Goal: Check status

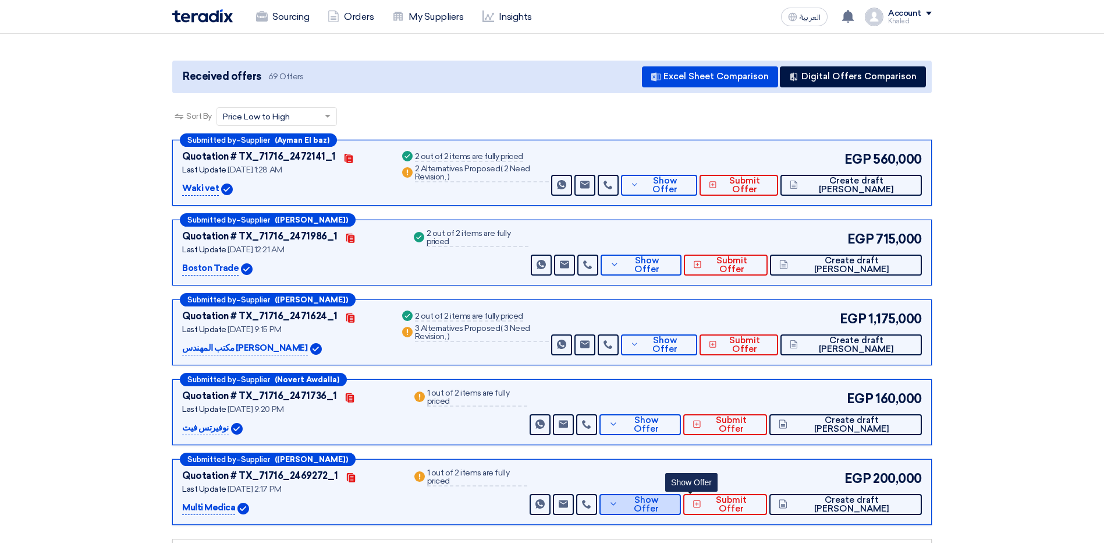
click at [672, 495] on span "Show Offer" at bounding box center [646, 503] width 51 height 17
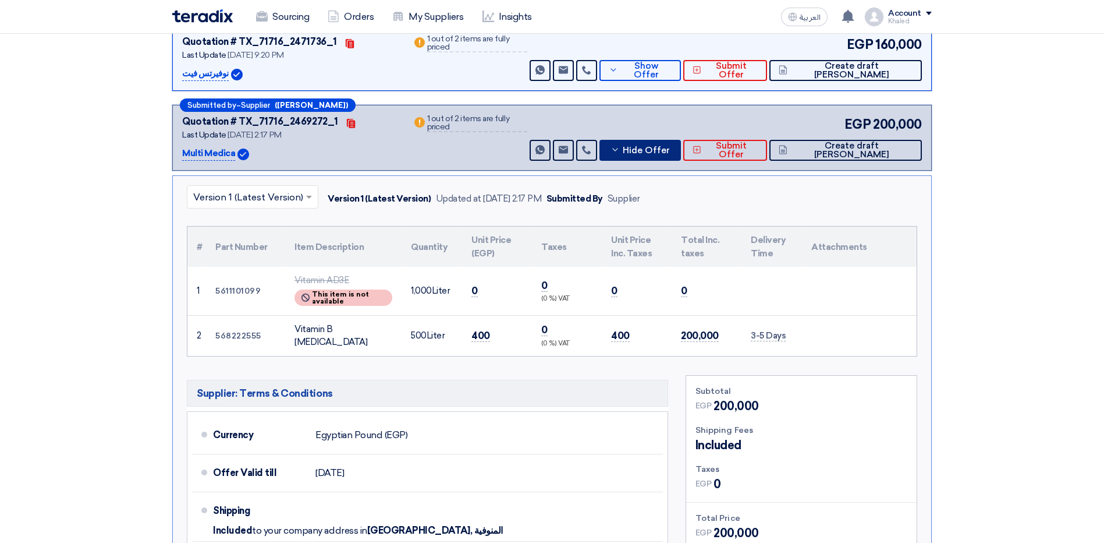
scroll to position [291, 0]
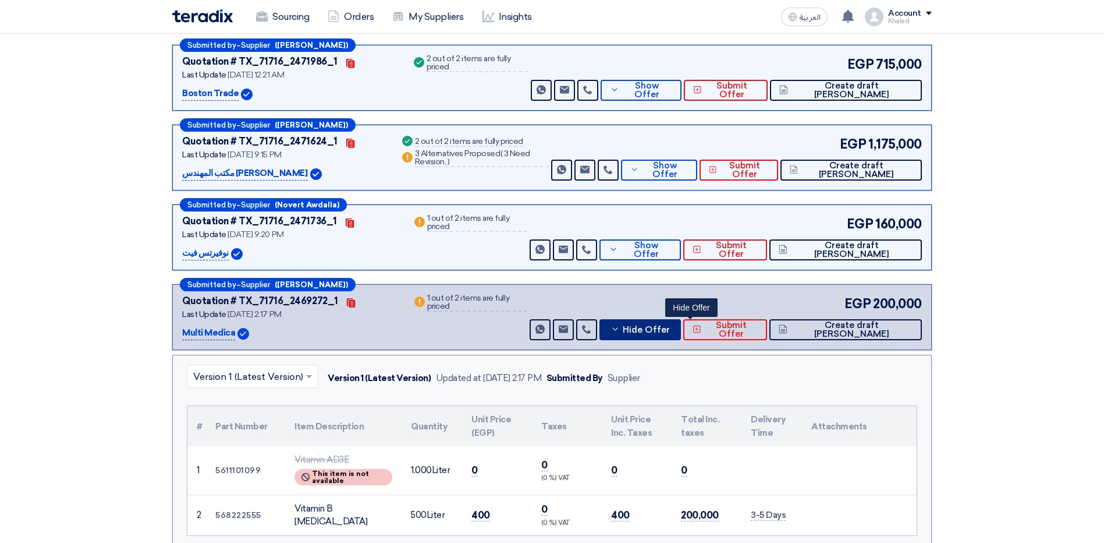
click at [669, 323] on button "Hide Offer" at bounding box center [640, 329] width 81 height 21
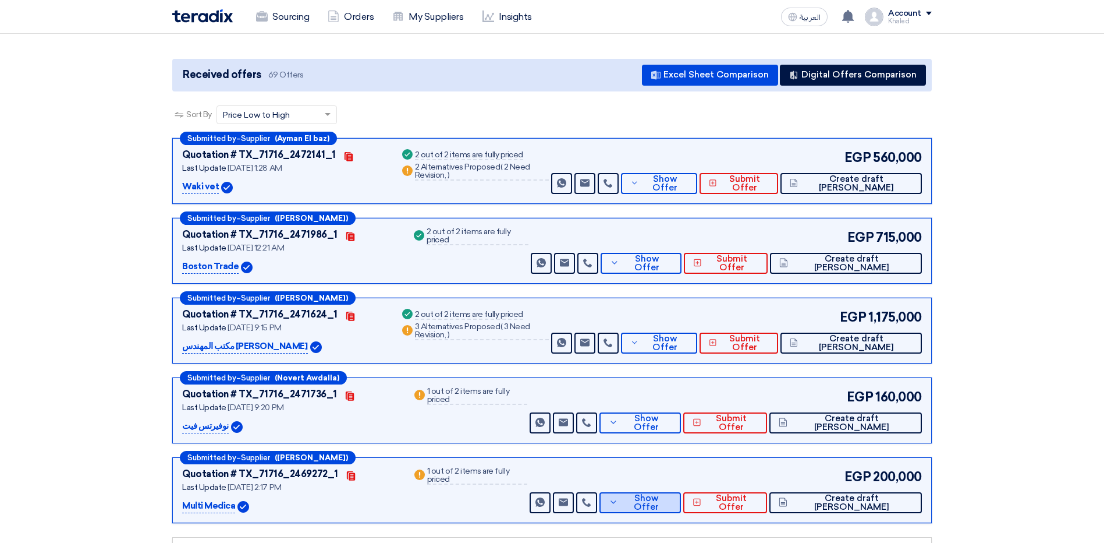
scroll to position [175, 0]
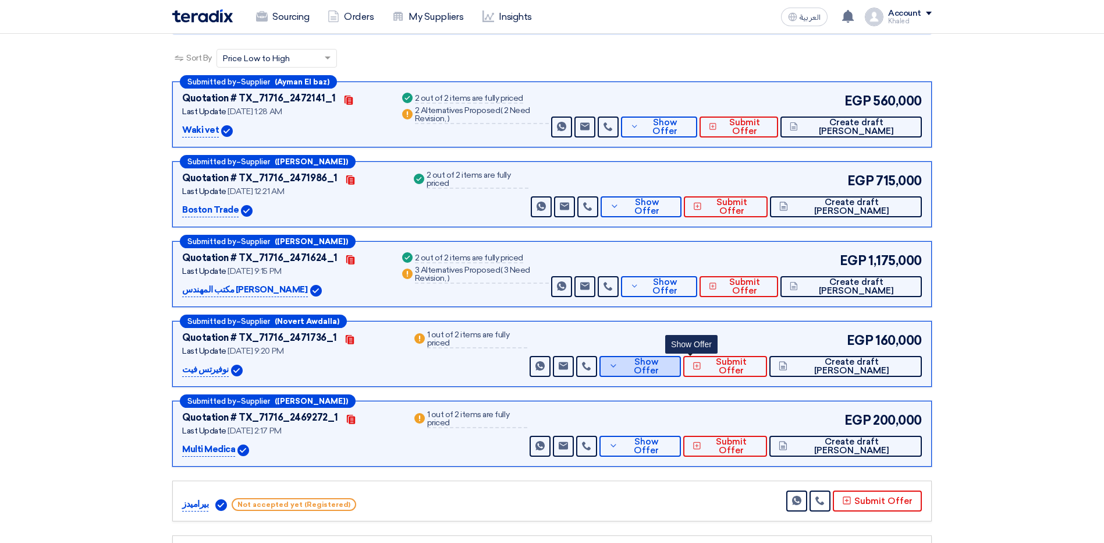
click at [672, 357] on span "Show Offer" at bounding box center [646, 365] width 51 height 17
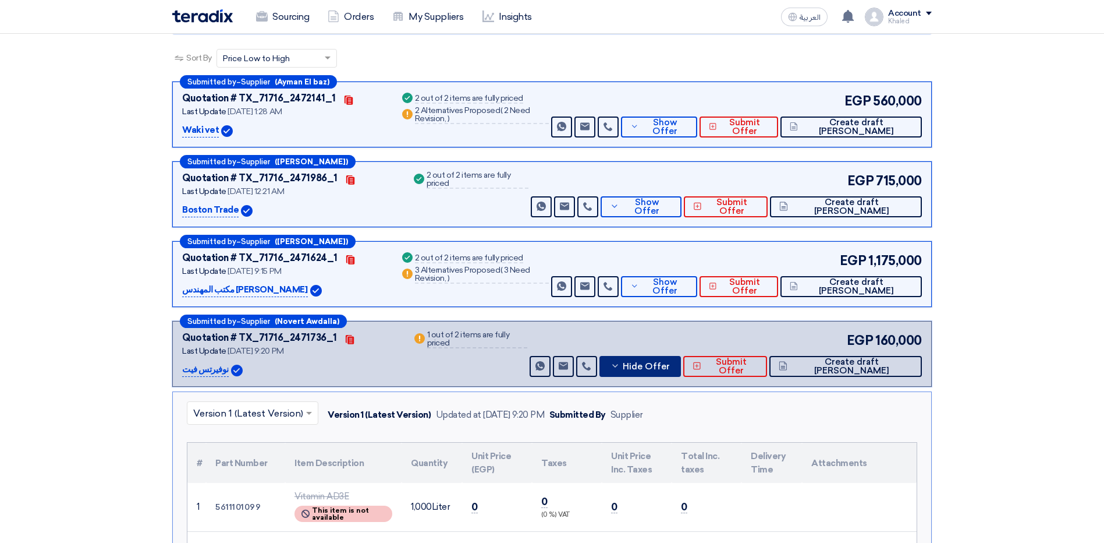
scroll to position [407, 0]
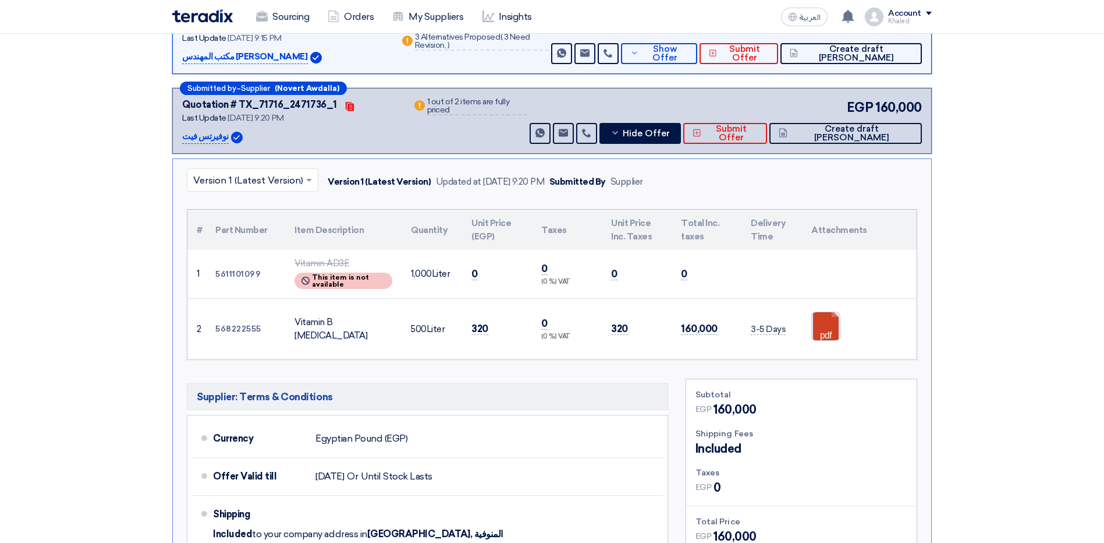
click at [825, 325] on link at bounding box center [858, 347] width 93 height 70
click at [670, 129] on span "Hide Offer" at bounding box center [646, 133] width 47 height 9
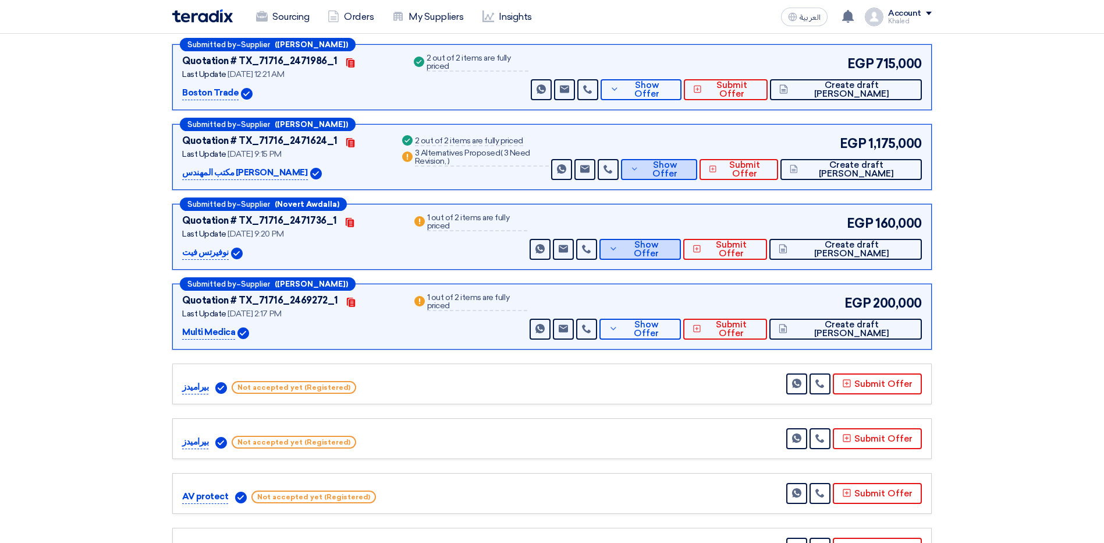
scroll to position [291, 0]
click at [684, 160] on button "Show Offer" at bounding box center [659, 170] width 76 height 21
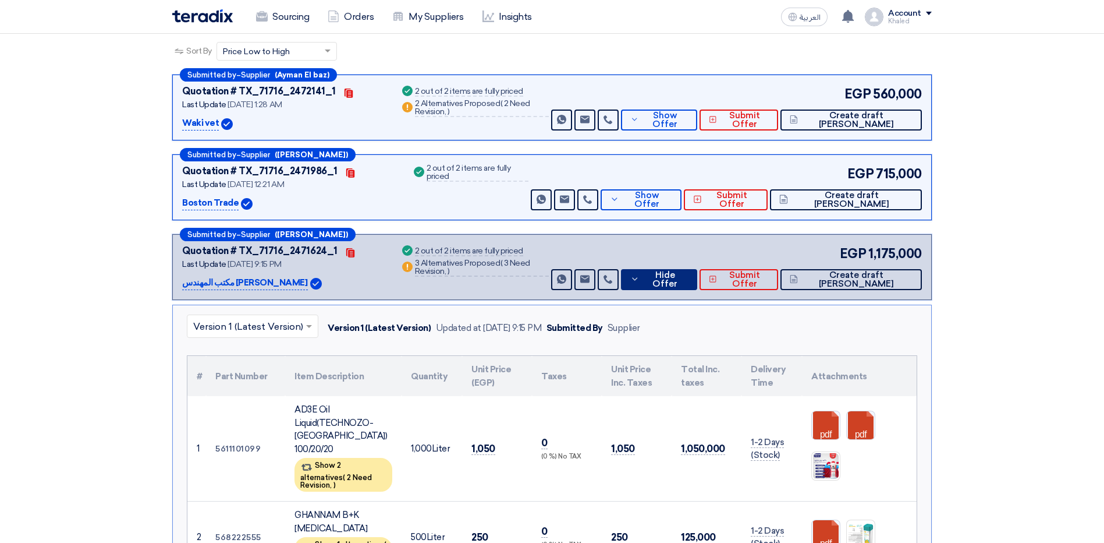
scroll to position [175, 0]
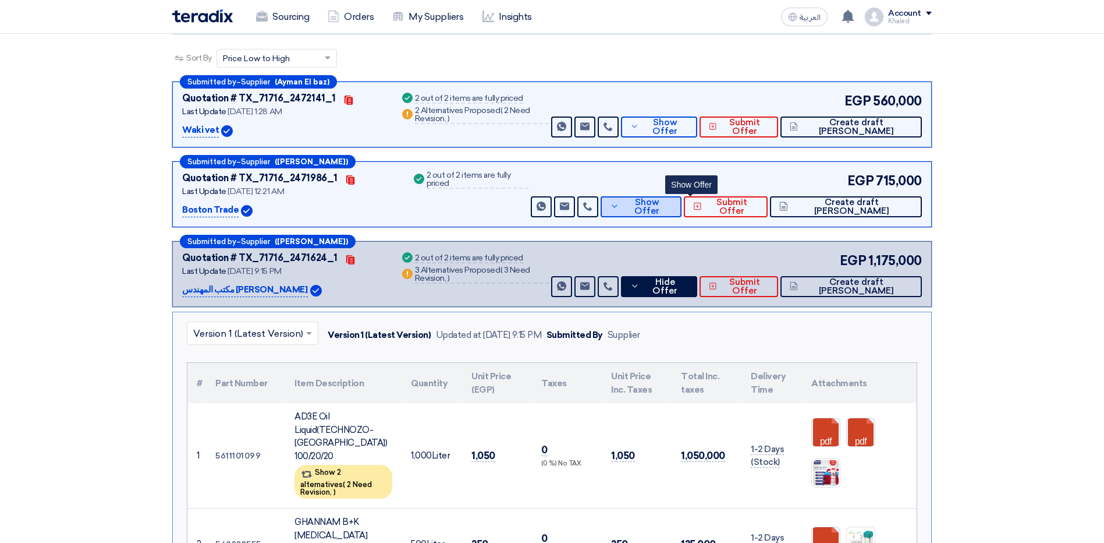
click at [673, 198] on span "Show Offer" at bounding box center [647, 206] width 51 height 17
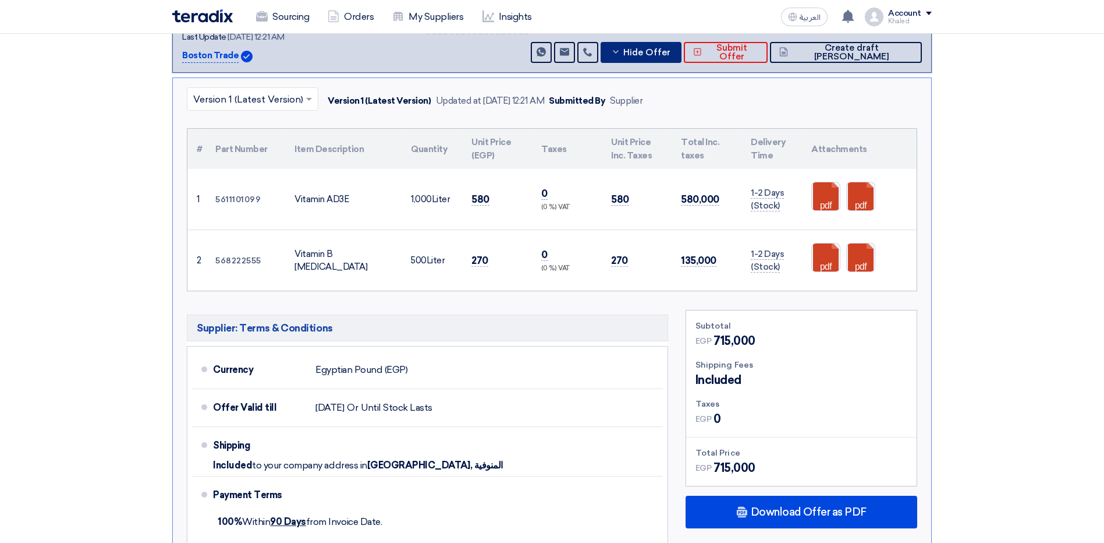
scroll to position [349, 0]
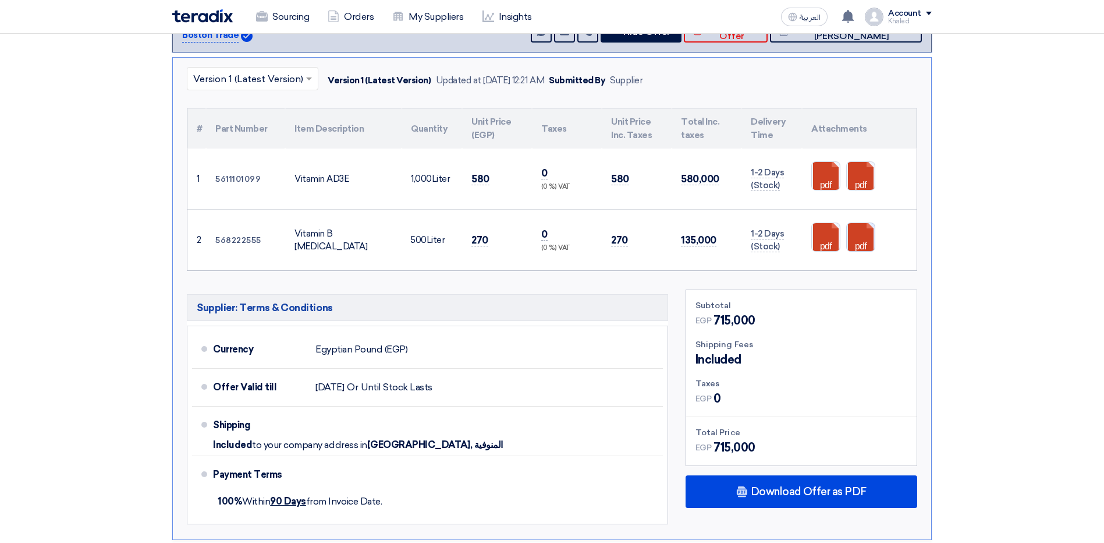
click at [849, 229] on link at bounding box center [893, 258] width 93 height 70
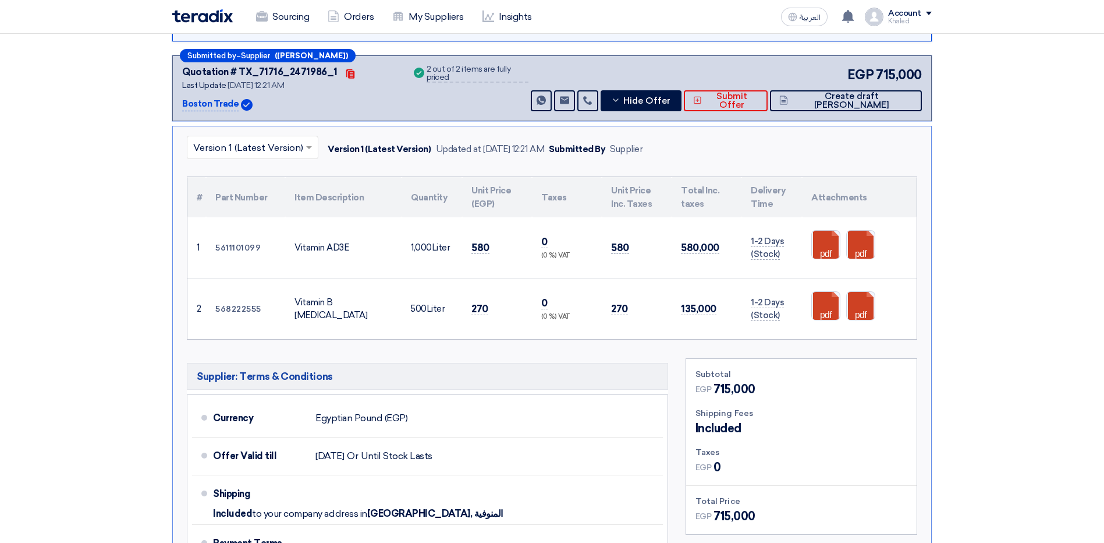
scroll to position [175, 0]
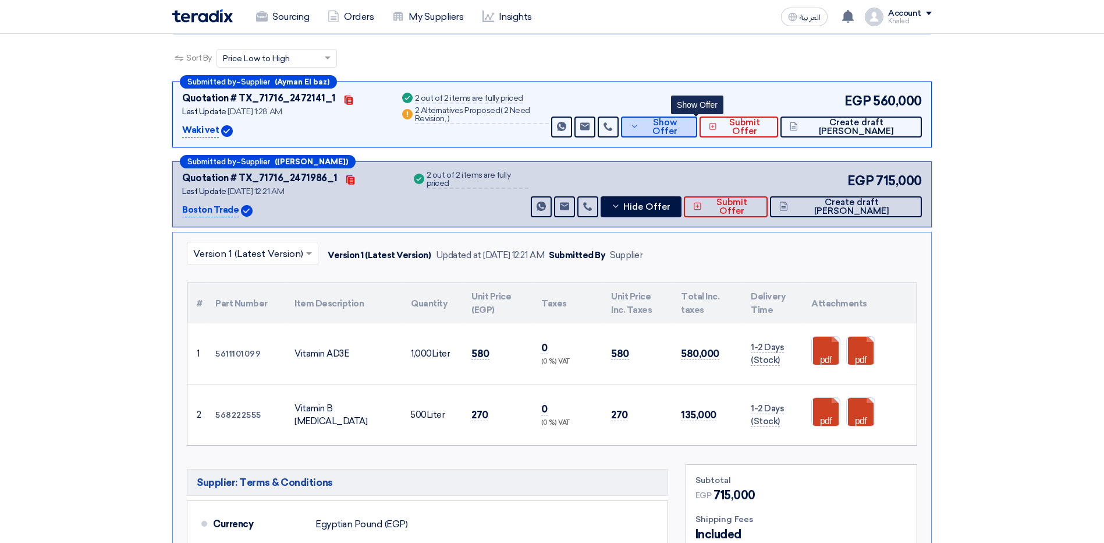
click at [680, 118] on span "Show Offer" at bounding box center [665, 126] width 46 height 17
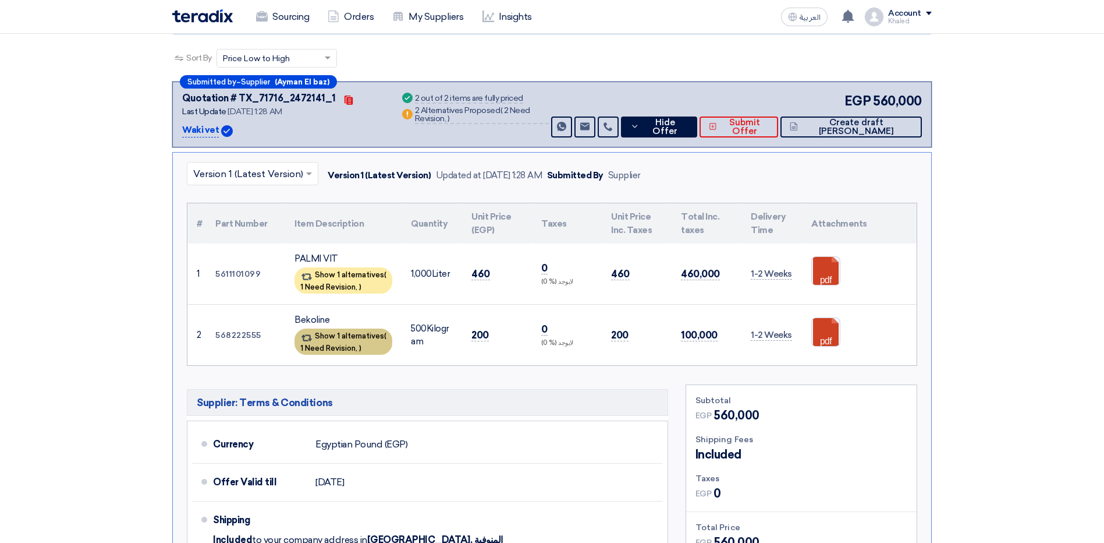
click at [317, 343] on span "1 Need Revision," at bounding box center [328, 347] width 57 height 9
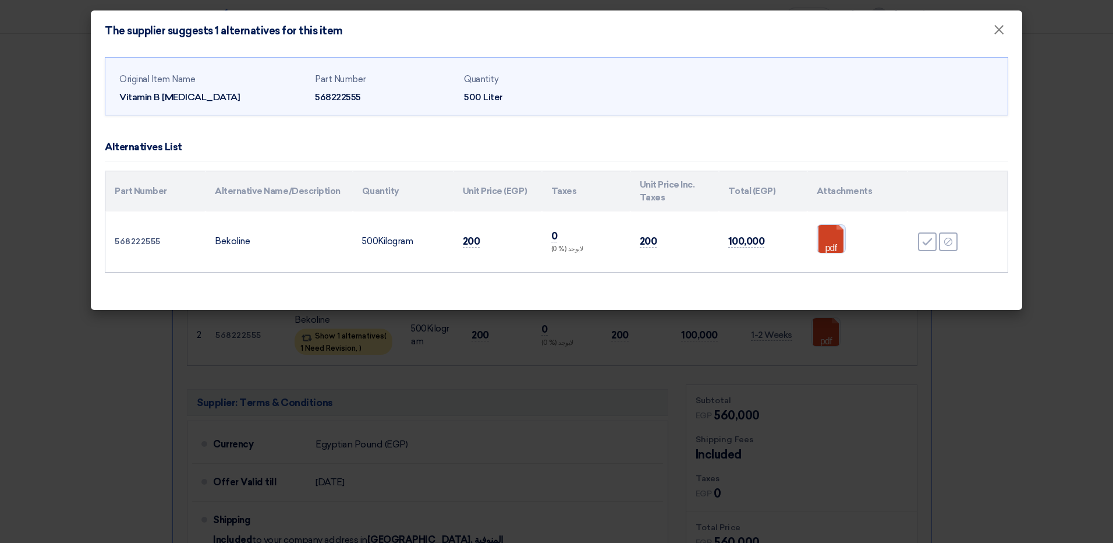
click at [841, 243] on link at bounding box center [863, 260] width 93 height 70
click at [792, 27] on div "The supplier suggests 1 alternatives for this item ×" at bounding box center [556, 30] width 931 height 41
click at [1001, 31] on span "×" at bounding box center [999, 32] width 12 height 23
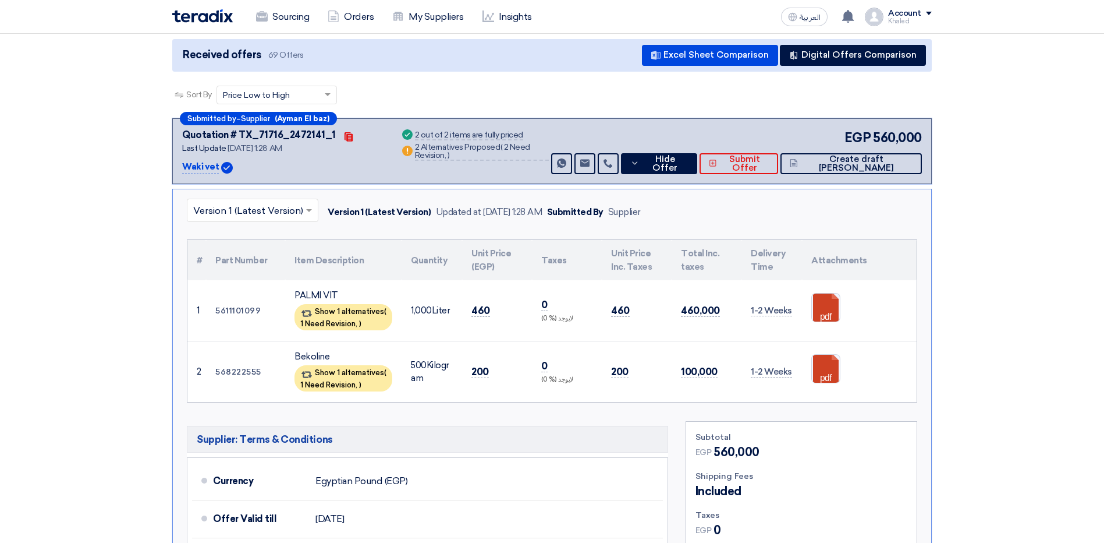
scroll to position [0, 0]
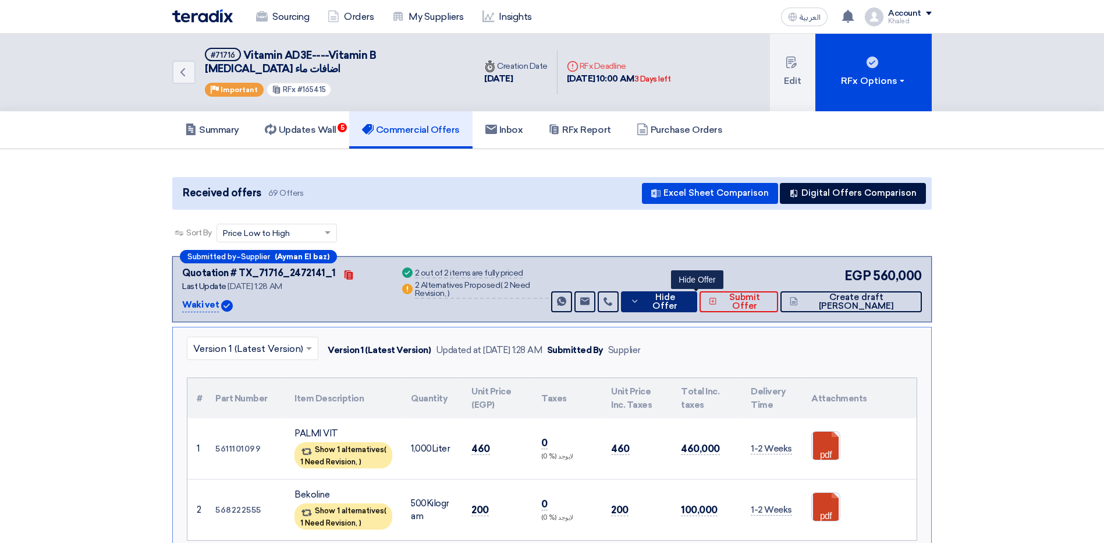
click at [639, 296] on icon at bounding box center [634, 300] width 9 height 9
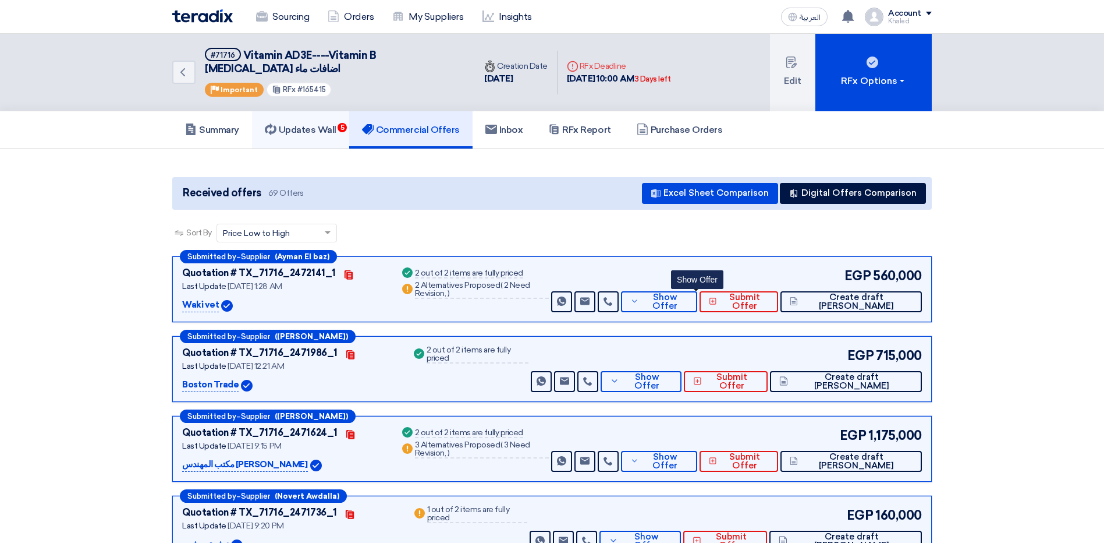
click at [318, 124] on h5 "Updates Wall 5" at bounding box center [301, 130] width 72 height 12
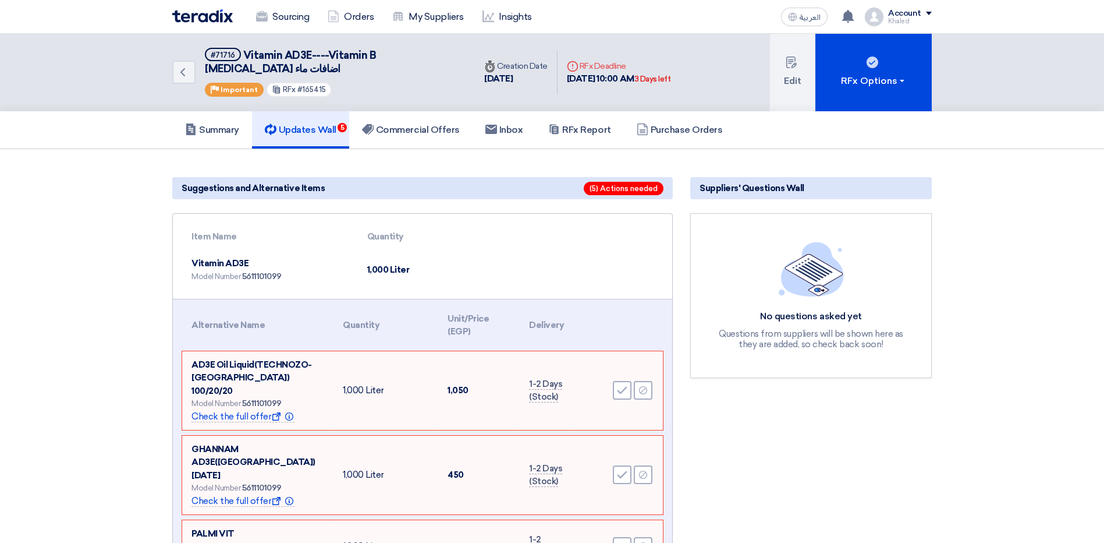
click at [778, 446] on div "Suppliers' Questions Wall No questions asked yet Questions from suppliers will …" at bounding box center [811, 528] width 259 height 712
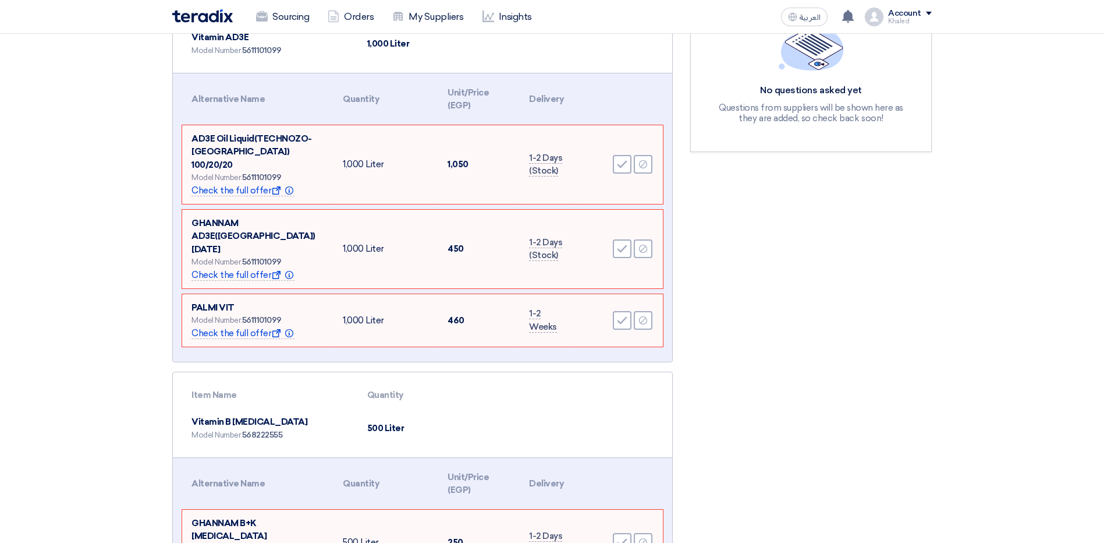
scroll to position [233, 0]
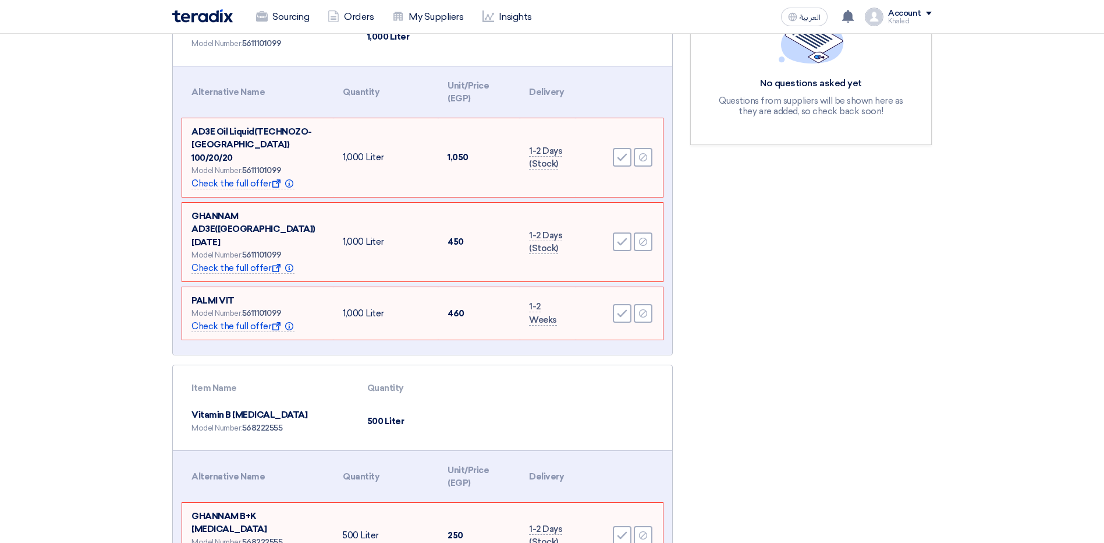
click at [856, 251] on div "Suppliers' Questions Wall No questions asked yet Questions from suppliers will …" at bounding box center [811, 295] width 259 height 712
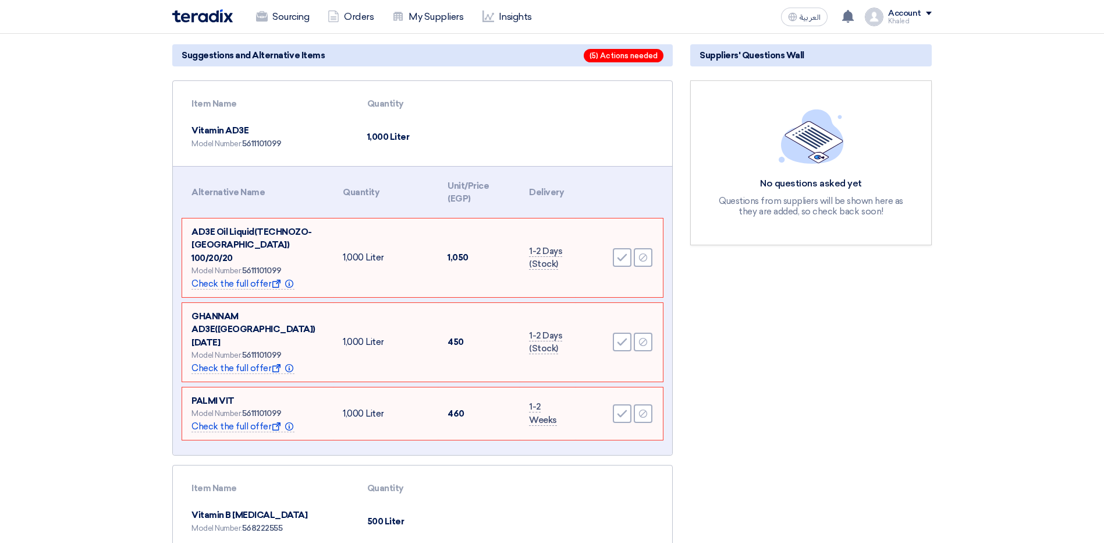
scroll to position [0, 0]
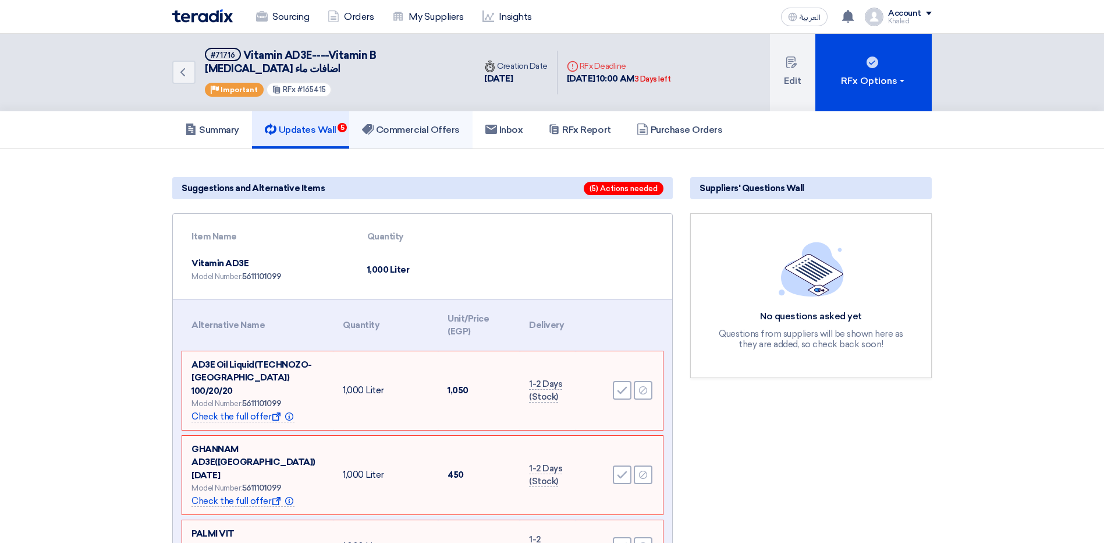
click at [407, 111] on link "Commercial Offers" at bounding box center [410, 129] width 123 height 37
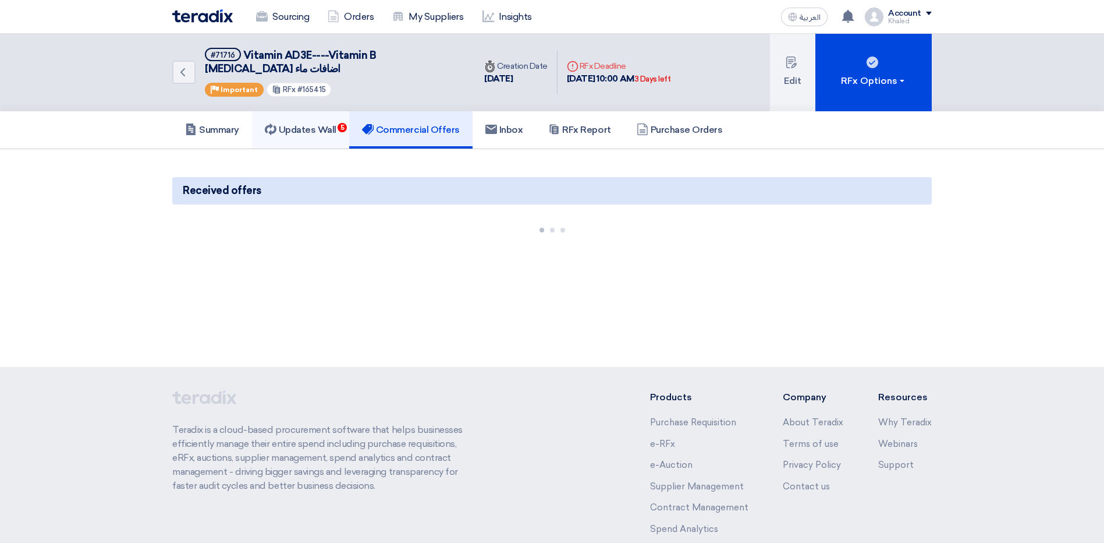
click at [321, 124] on h5 "Updates Wall 5" at bounding box center [301, 130] width 72 height 12
